Goal: Transaction & Acquisition: Purchase product/service

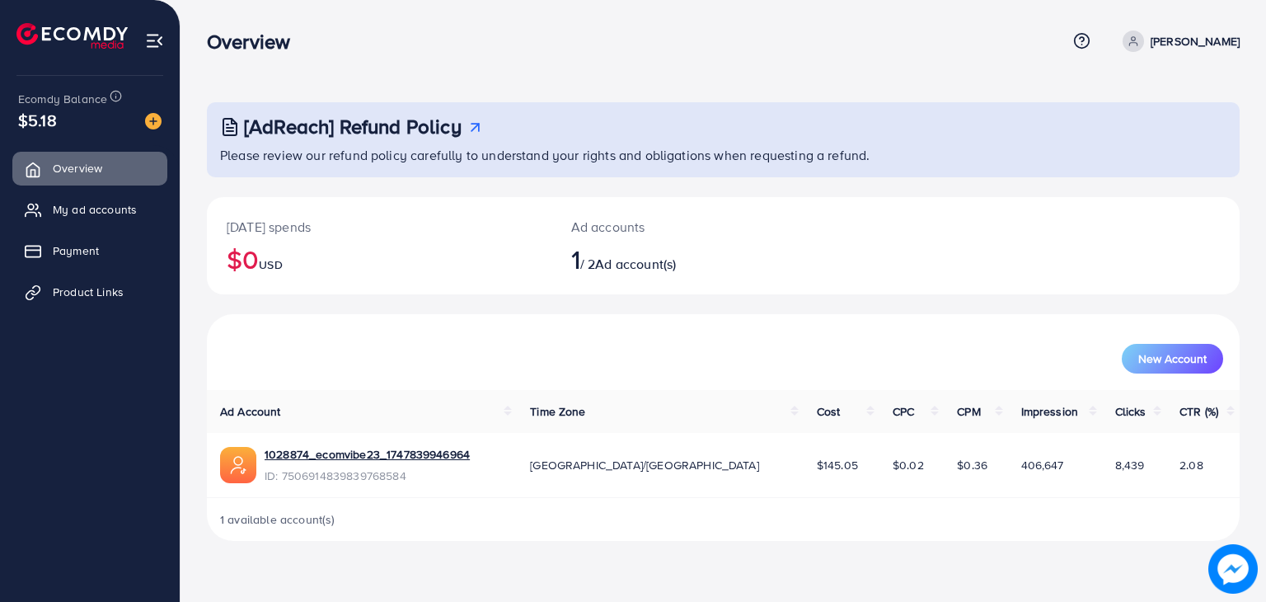
click at [1194, 47] on link "[PERSON_NAME]" at bounding box center [1178, 41] width 124 height 21
click at [1154, 131] on span "Log out" at bounding box center [1141, 135] width 45 height 20
drag, startPoint x: 650, startPoint y: 260, endPoint x: 594, endPoint y: 275, distance: 58.6
click at [594, 275] on h2 "1 / 2 Ad account(s)" at bounding box center [680, 258] width 218 height 31
click at [606, 321] on div "New Account" at bounding box center [723, 352] width 1033 height 76
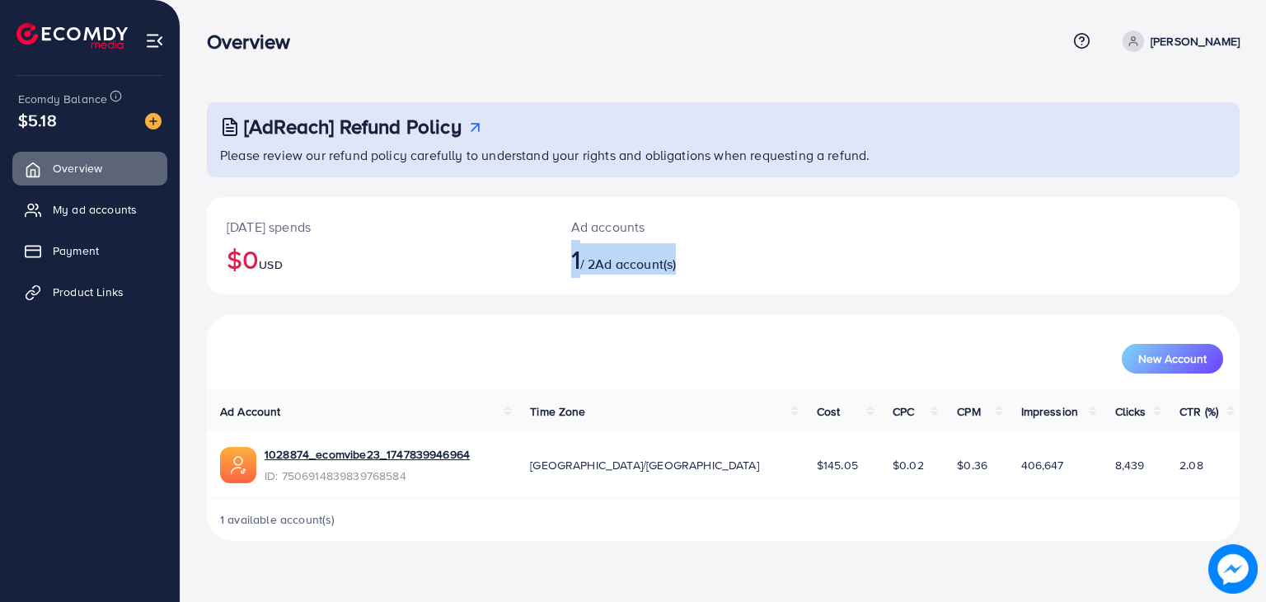
drag, startPoint x: 555, startPoint y: 238, endPoint x: 760, endPoint y: 275, distance: 208.6
click at [760, 275] on div "Ad accounts 1 / 2 Ad account(s)" at bounding box center [680, 245] width 258 height 97
click at [90, 183] on link "Overview" at bounding box center [89, 168] width 155 height 33
click at [98, 207] on span "My ad accounts" at bounding box center [99, 209] width 84 height 16
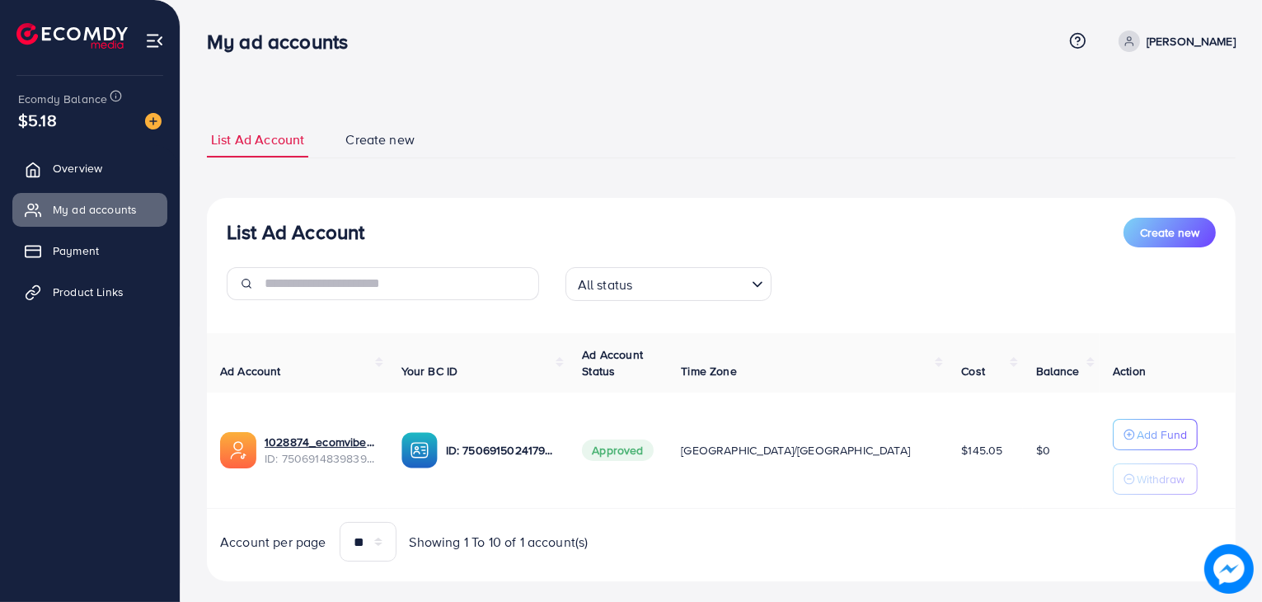
click at [631, 286] on div "All status" at bounding box center [659, 282] width 176 height 29
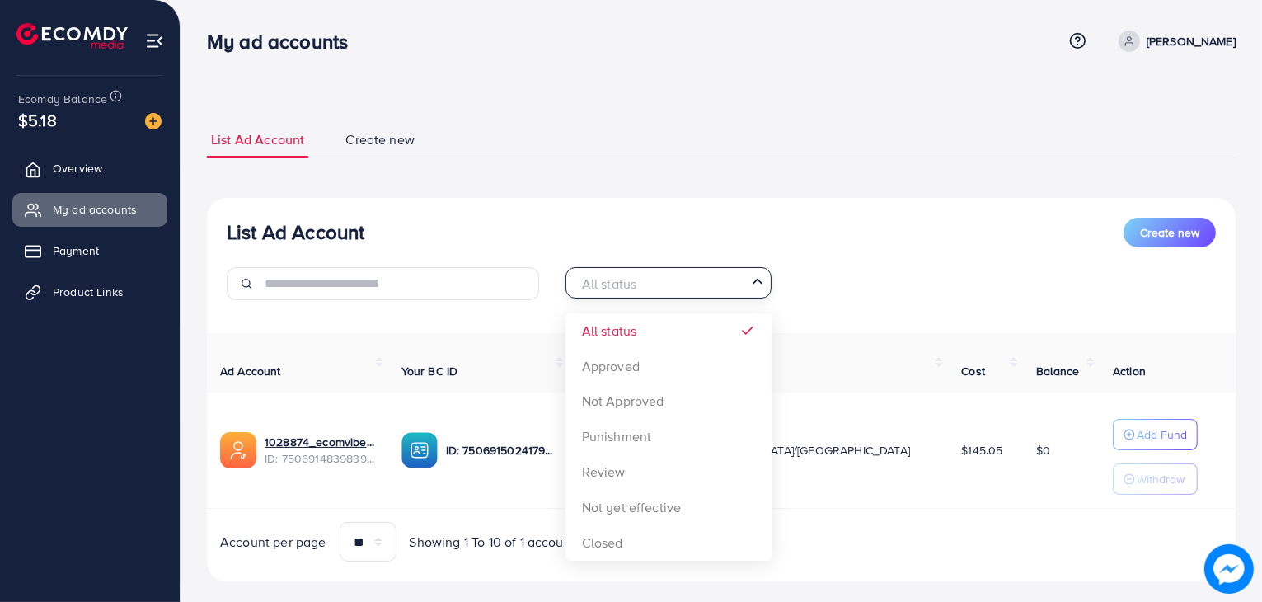
click at [712, 336] on div "List Ad Account Create new All status Loading... All status Approved Not Approv…" at bounding box center [721, 390] width 1029 height 384
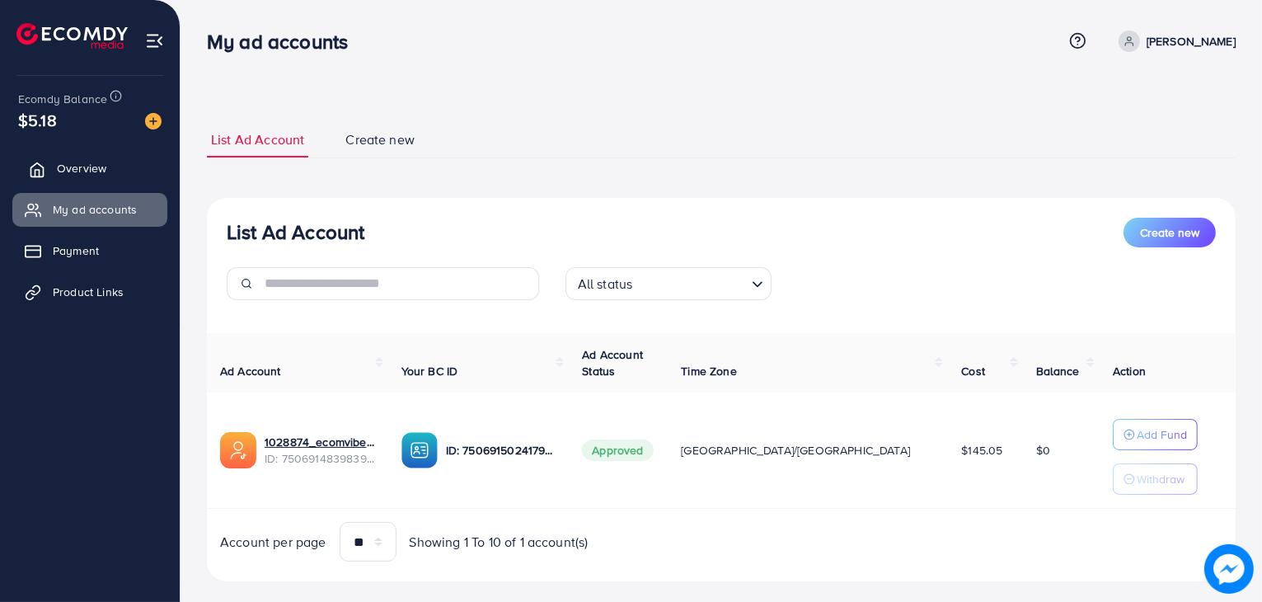
click at [53, 179] on link "Overview" at bounding box center [89, 168] width 155 height 33
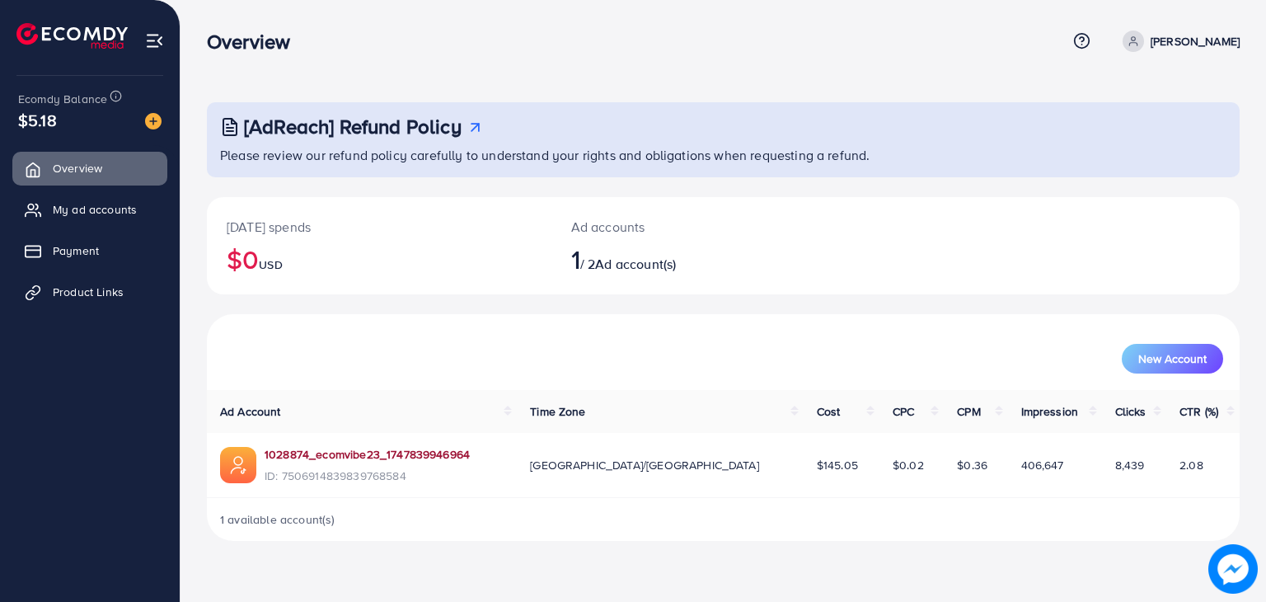
click at [438, 452] on link "1028874_ecomvibe23_1747839946964" at bounding box center [367, 454] width 205 height 16
click at [98, 213] on span "My ad accounts" at bounding box center [99, 209] width 84 height 16
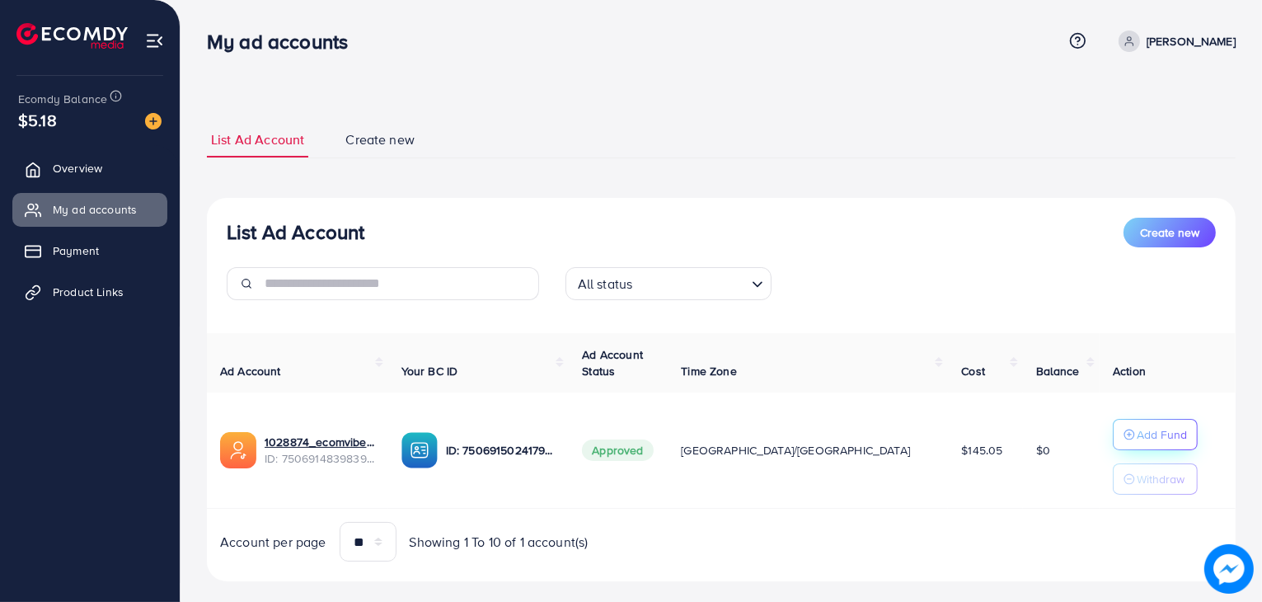
click at [1124, 439] on circle "button" at bounding box center [1129, 434] width 10 height 10
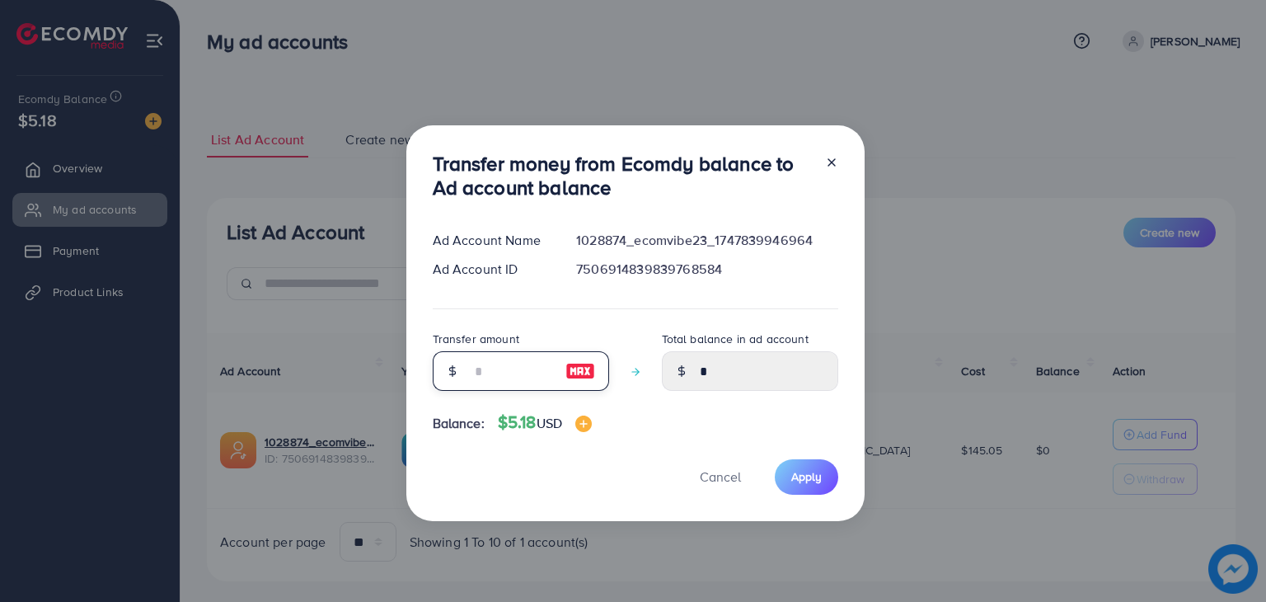
click at [518, 371] on input "number" at bounding box center [512, 371] width 82 height 40
type input "*"
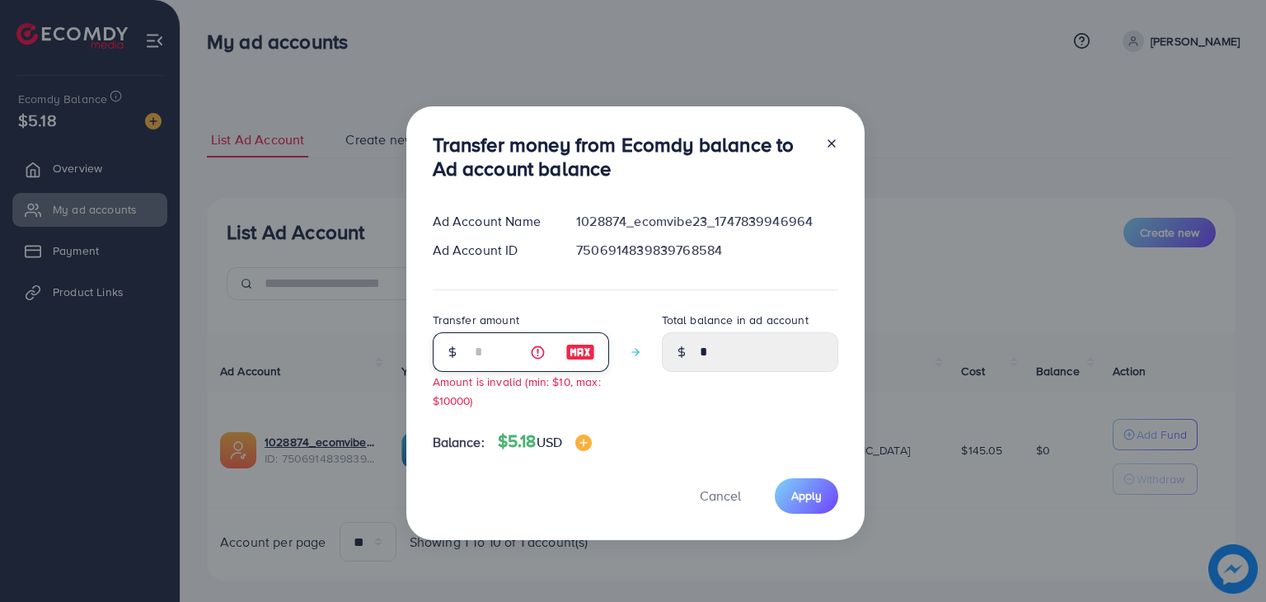
type input "****"
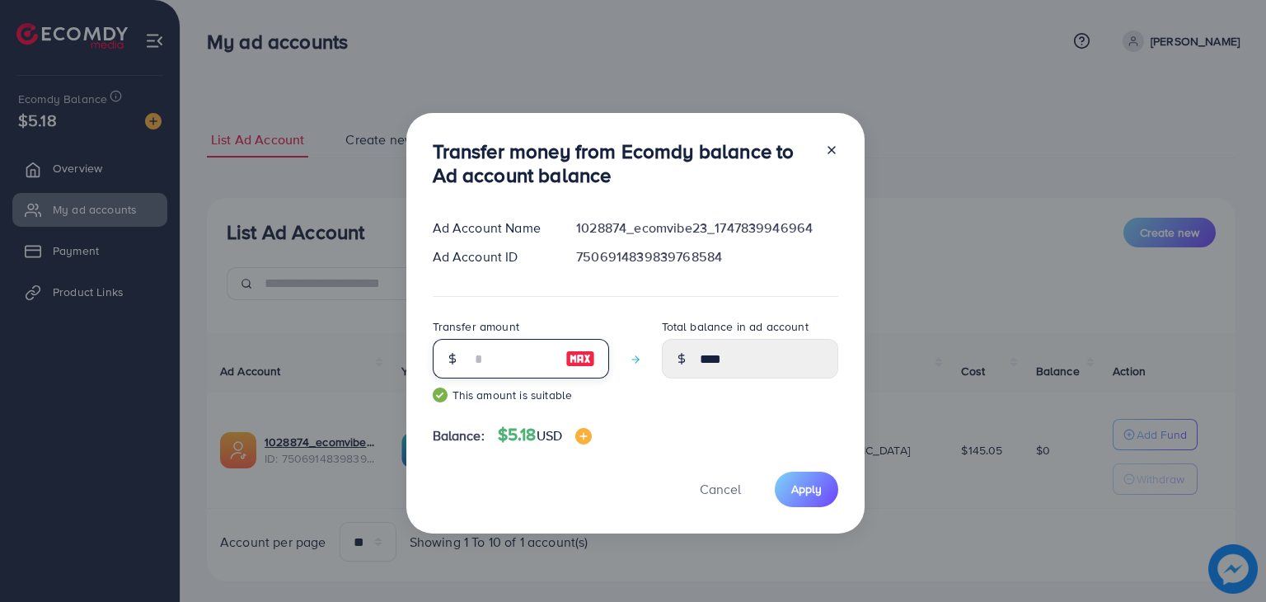
type input "*"
type input "****"
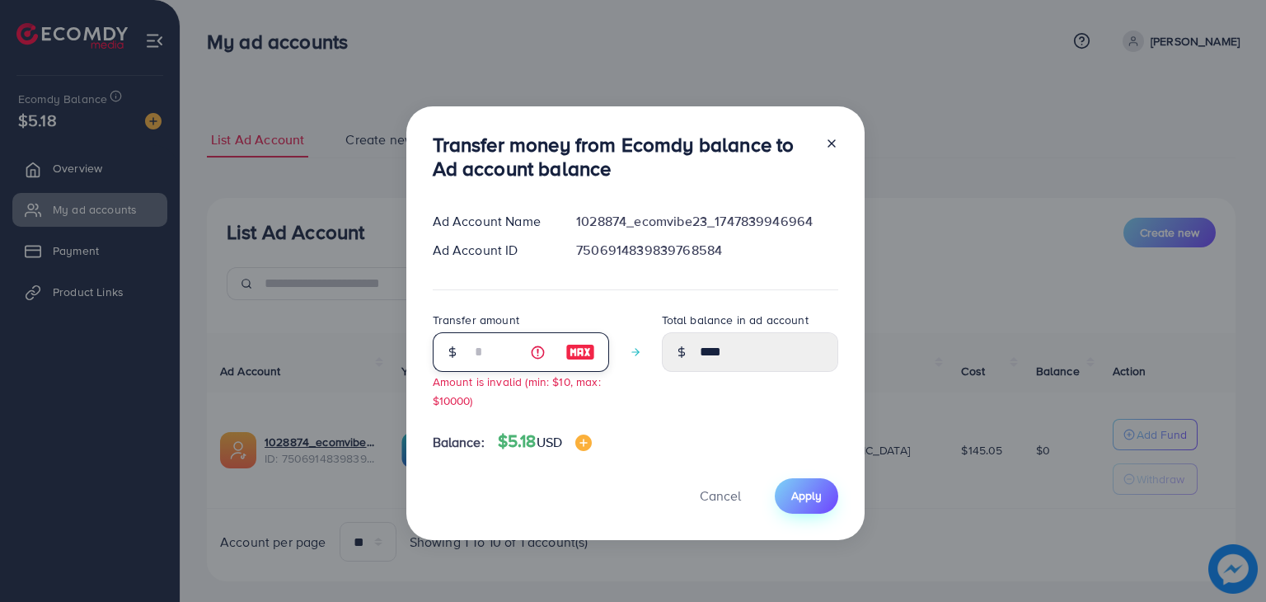
type input "*"
click at [794, 492] on span "Apply" at bounding box center [806, 495] width 31 height 16
click at [793, 493] on span "Apply" at bounding box center [806, 495] width 31 height 16
drag, startPoint x: 866, startPoint y: 83, endPoint x: 857, endPoint y: 100, distance: 18.4
click at [866, 84] on div "Transfer money from Ecomdy balance to Ad account balance Ad Account Name 102887…" at bounding box center [633, 301] width 1266 height 602
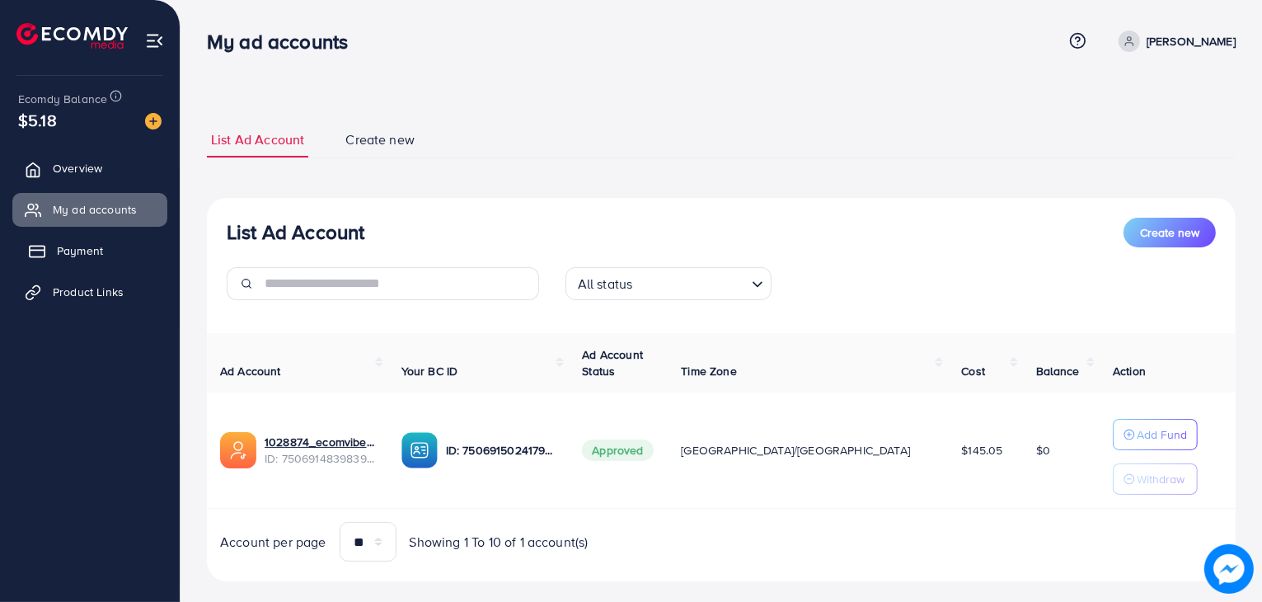
click at [121, 243] on link "Payment" at bounding box center [89, 250] width 155 height 33
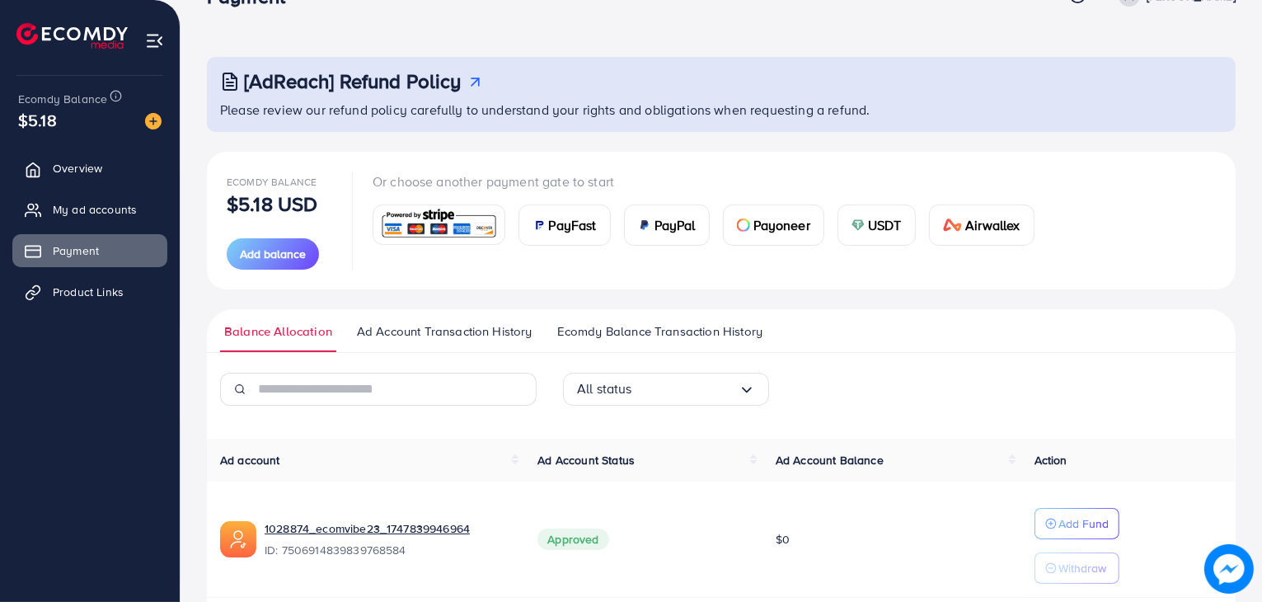
scroll to position [110, 0]
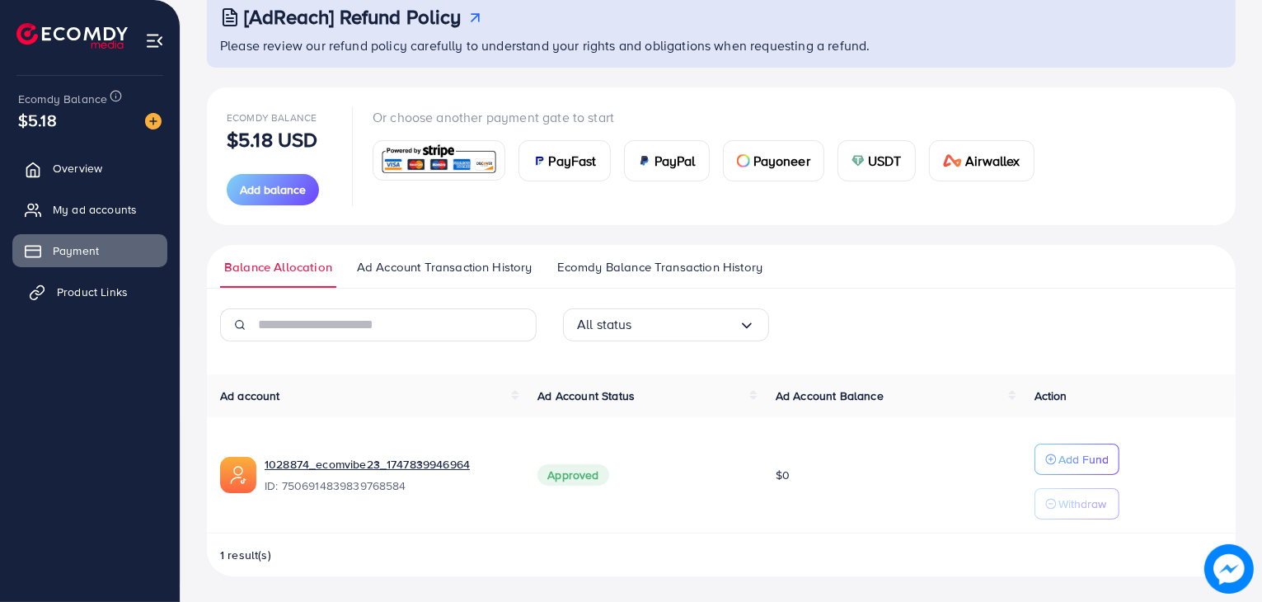
click at [109, 294] on span "Product Links" at bounding box center [92, 292] width 71 height 16
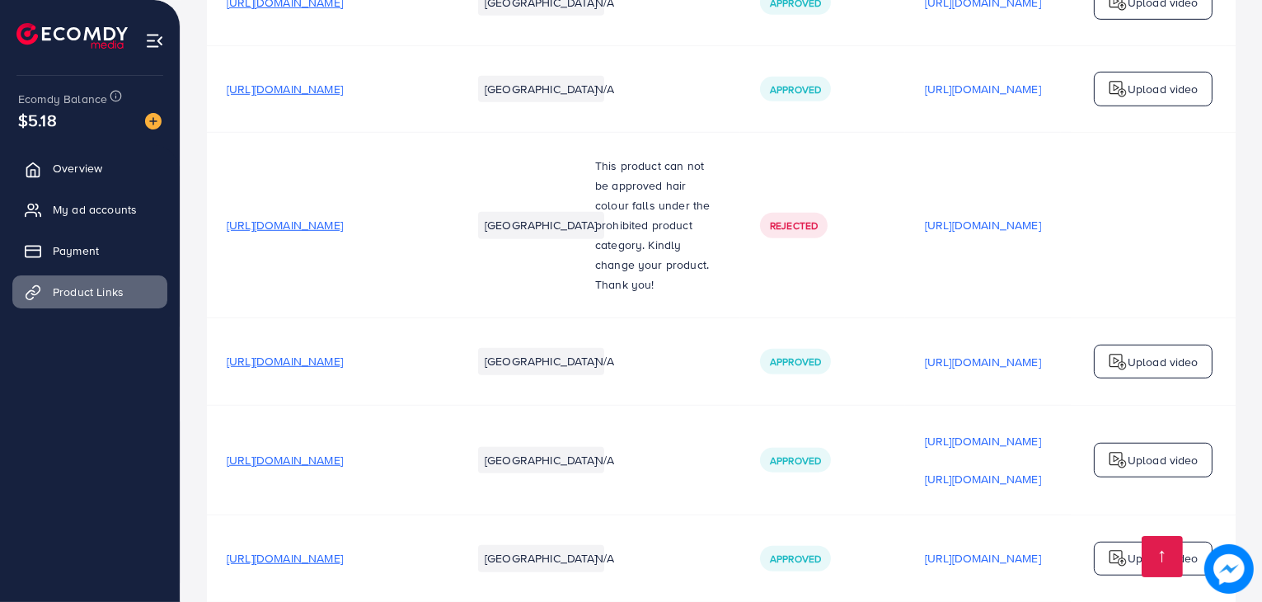
scroll to position [302, 0]
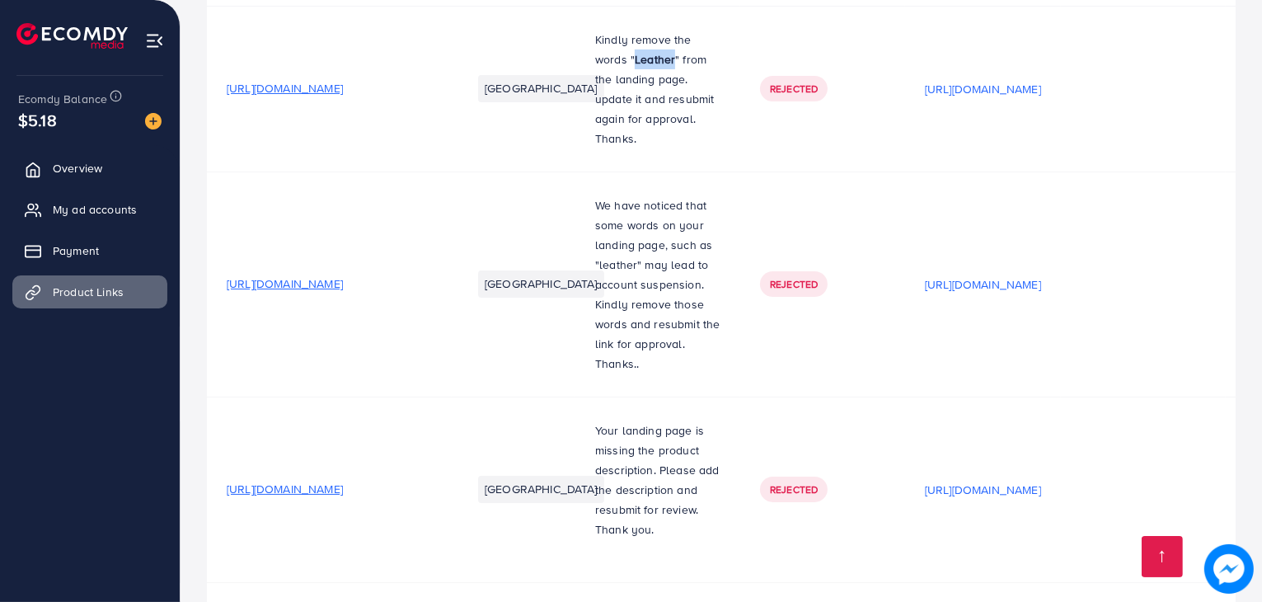
drag, startPoint x: 666, startPoint y: 68, endPoint x: 706, endPoint y: 66, distance: 39.6
click at [706, 66] on p "Kindly remove the words " Leather " from the landing page. update it and resubm…" at bounding box center [657, 79] width 125 height 99
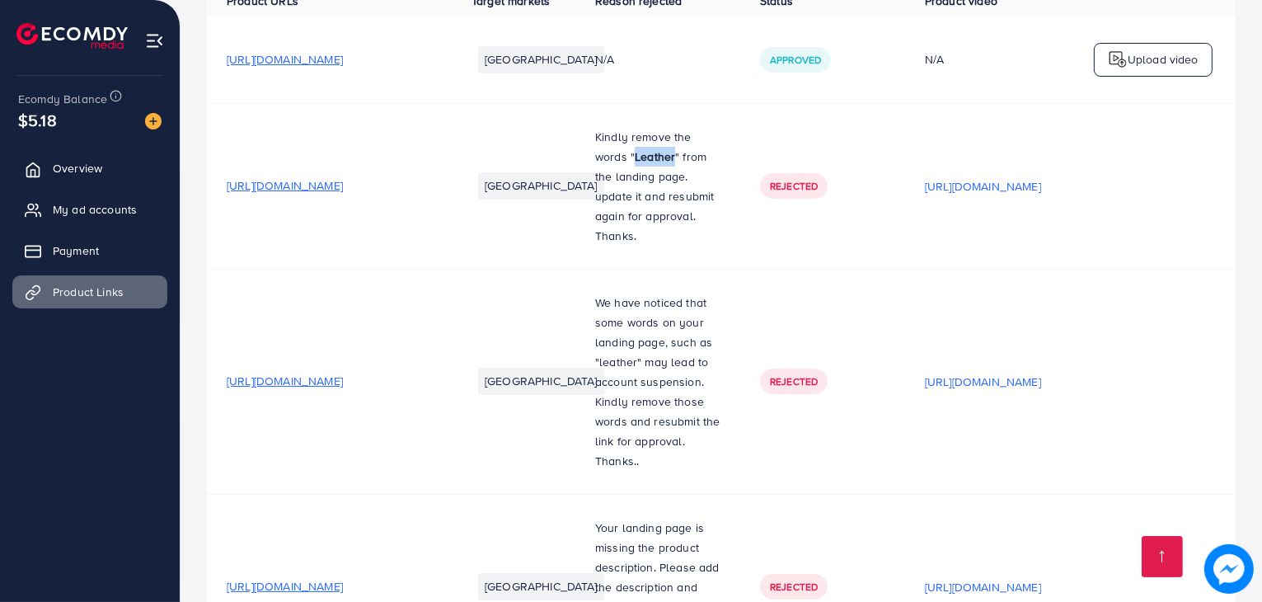
scroll to position [0, 0]
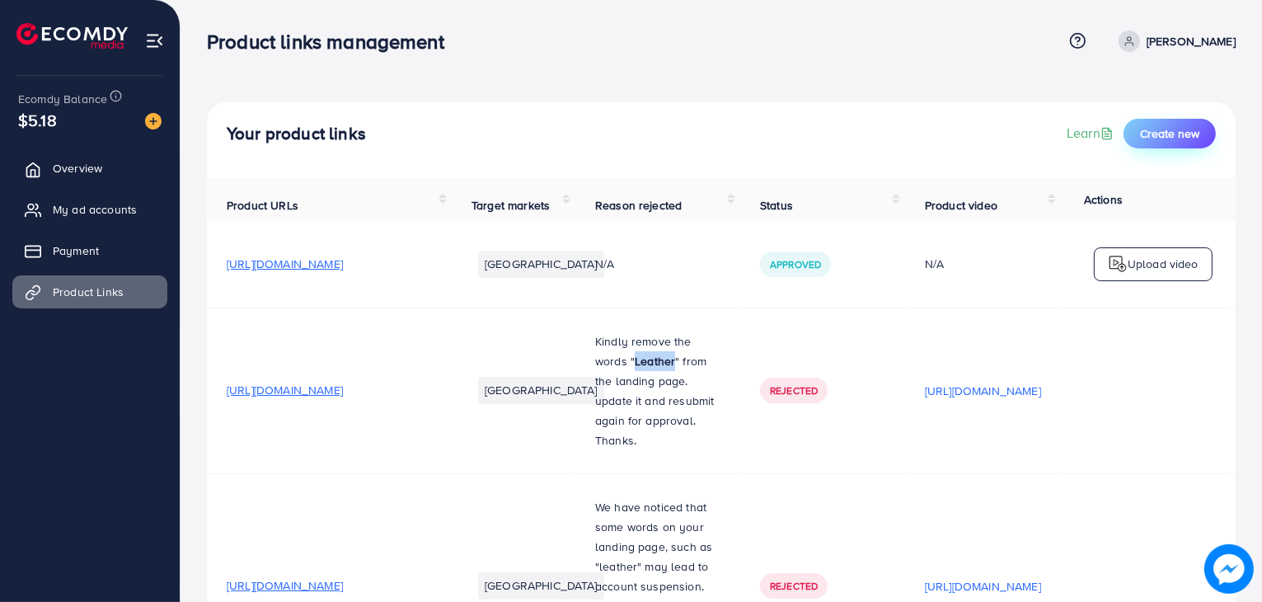
click at [1171, 138] on span "Create new" at bounding box center [1169, 133] width 59 height 16
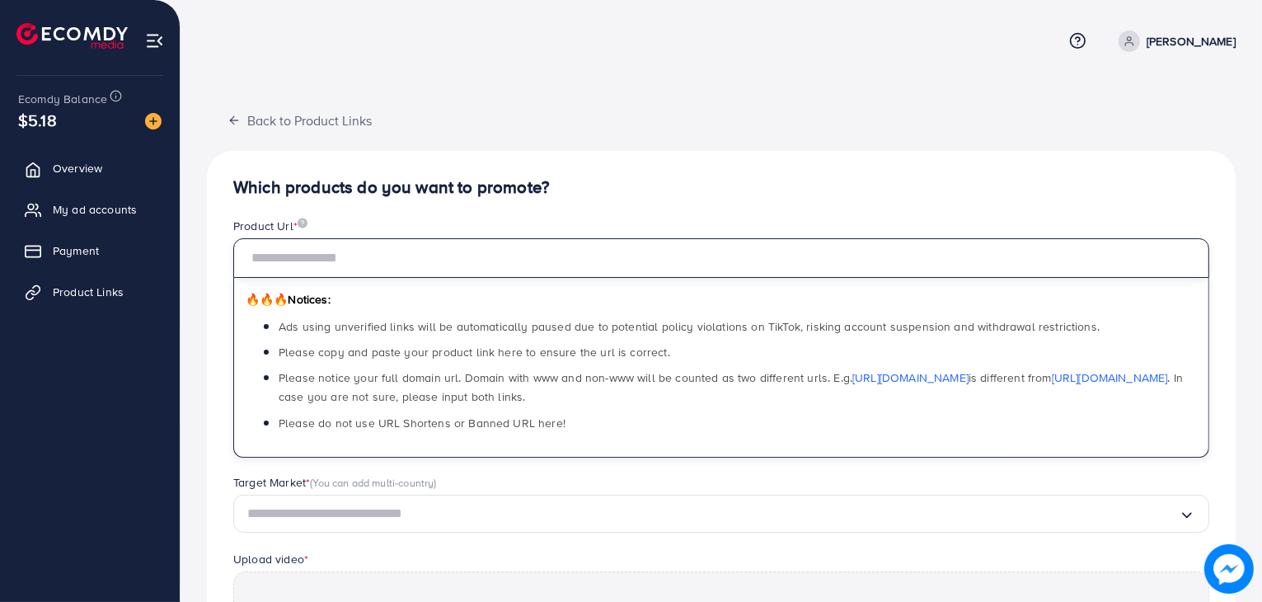
click at [804, 254] on input "text" at bounding box center [721, 258] width 976 height 40
type input "**********"
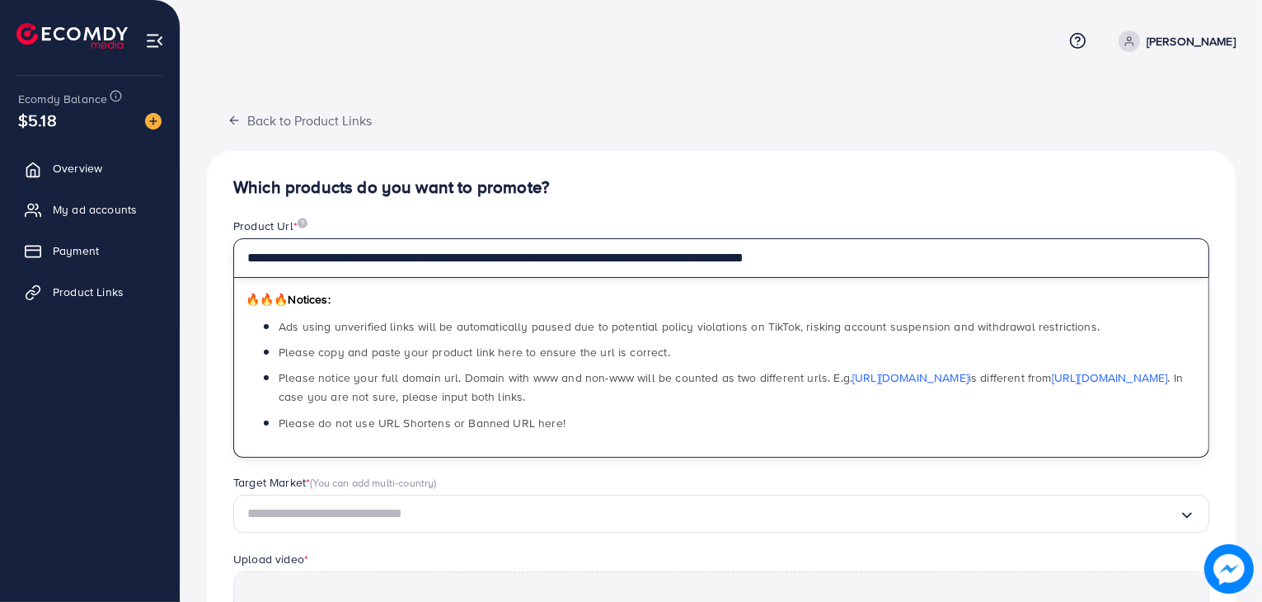
scroll to position [302, 0]
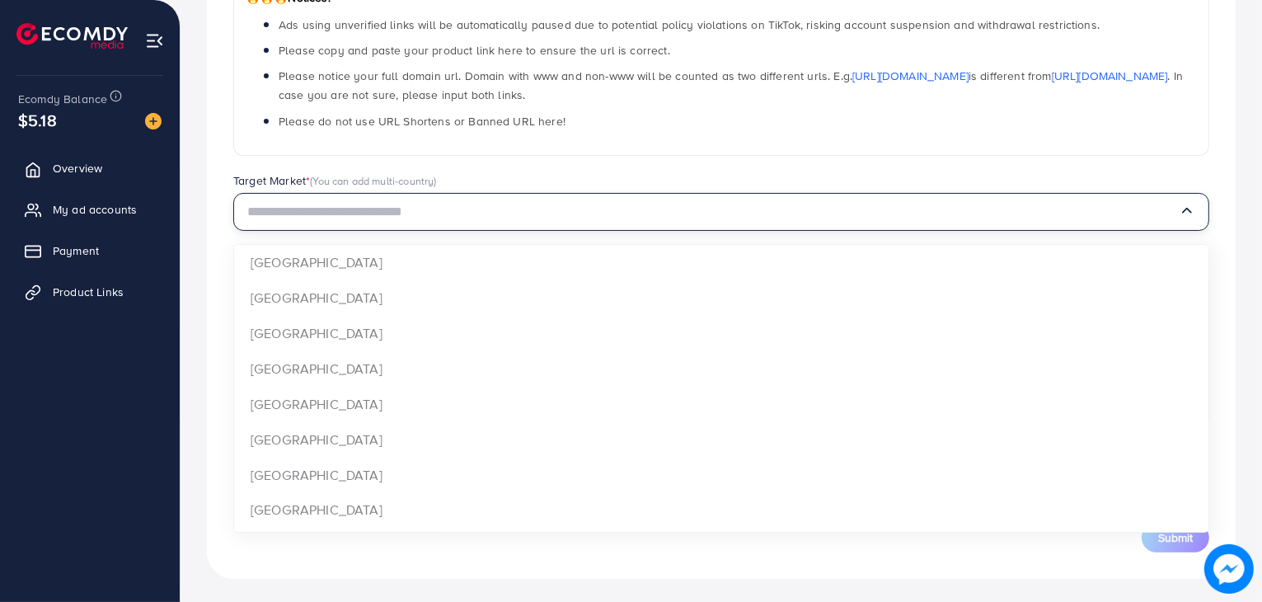
click at [581, 218] on input "Search for option" at bounding box center [713, 212] width 932 height 26
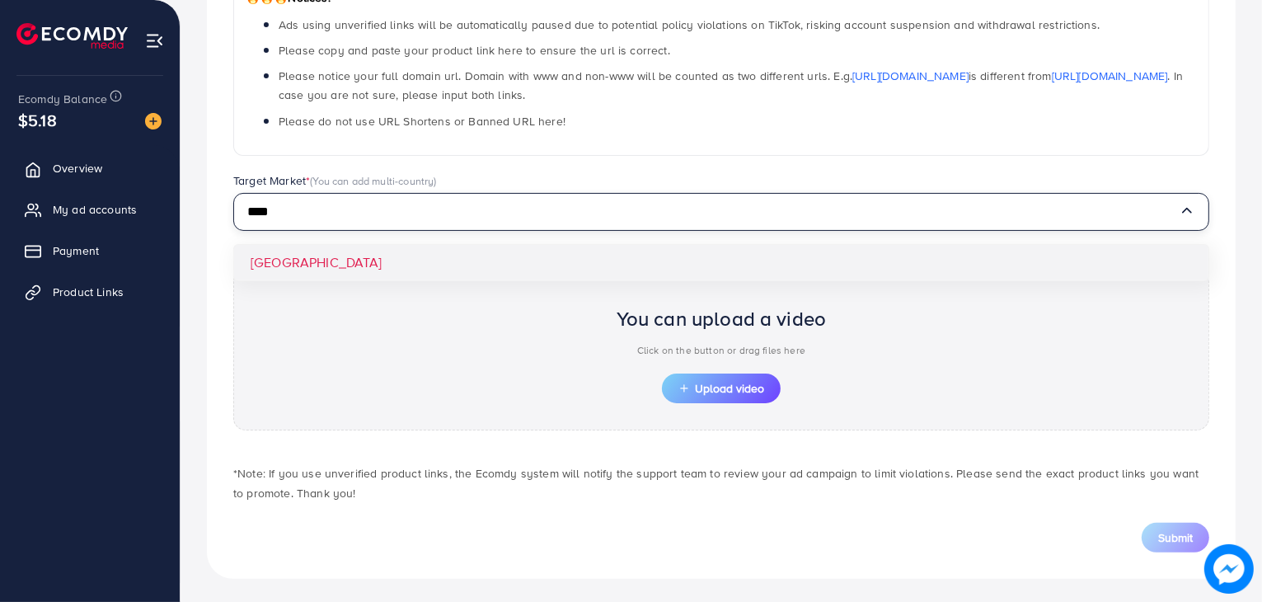
type input "****"
click at [589, 267] on div "**********" at bounding box center [721, 214] width 1029 height 730
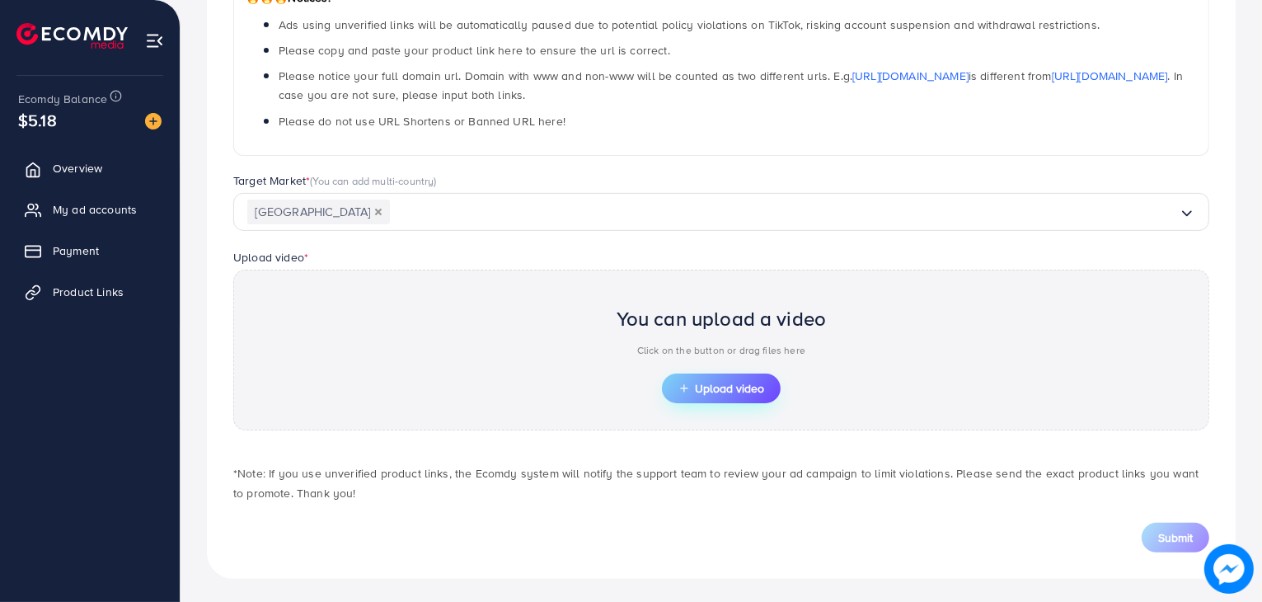
click at [707, 386] on span "Upload video" at bounding box center [721, 389] width 86 height 12
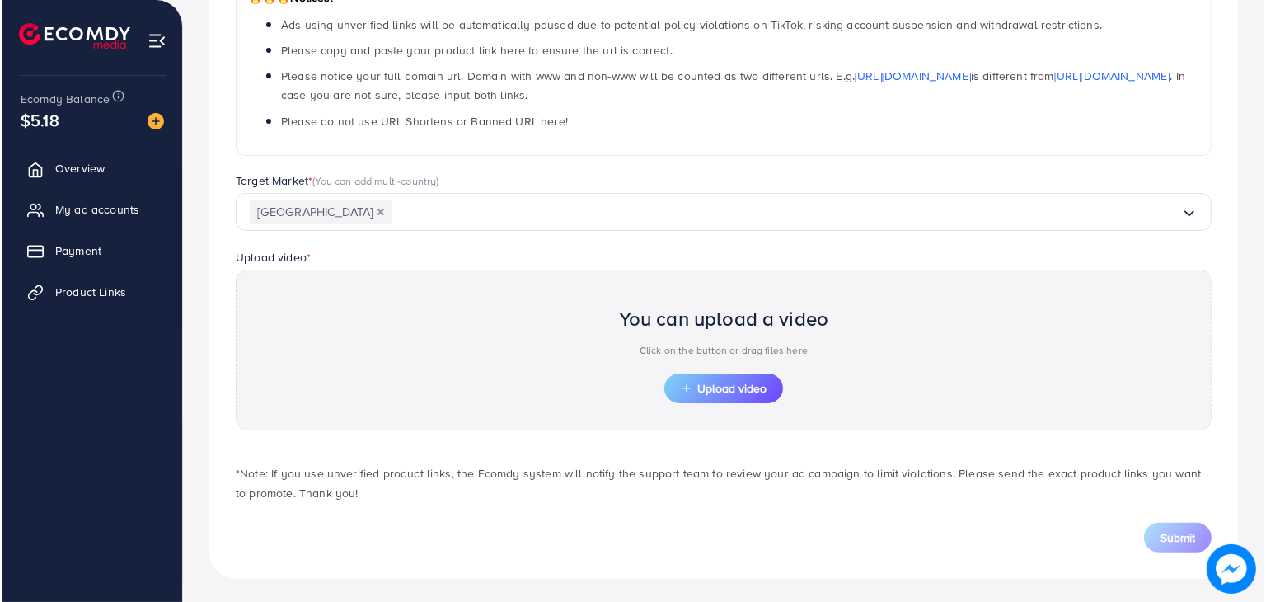
scroll to position [0, 0]
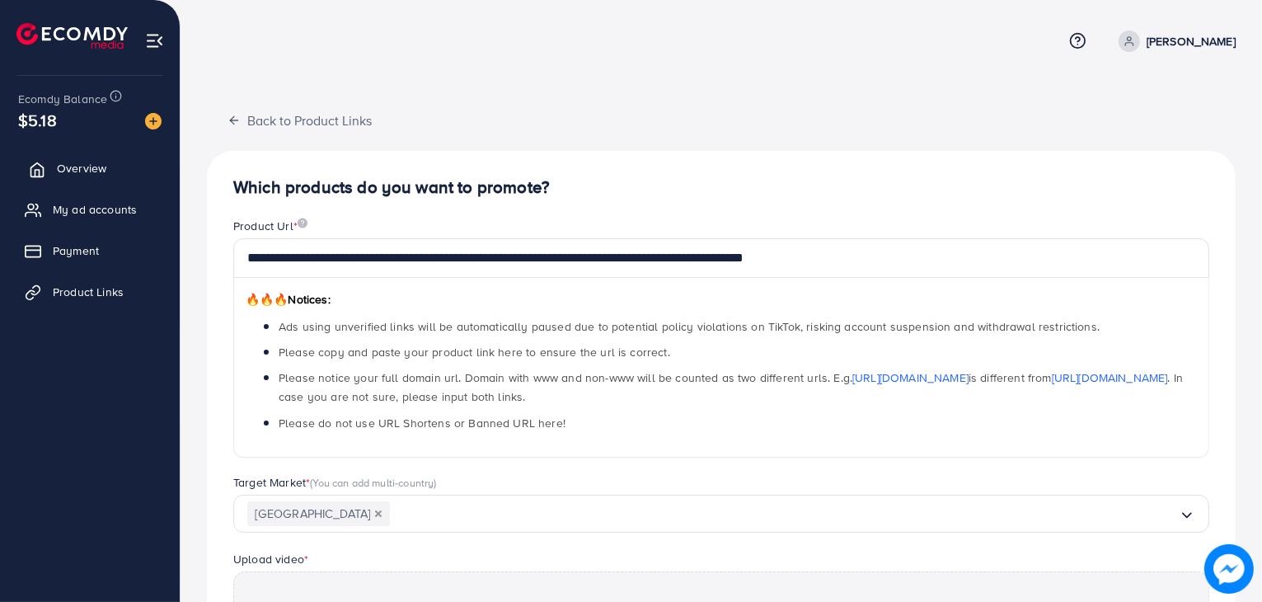
click at [69, 181] on link "Overview" at bounding box center [89, 168] width 155 height 33
